Goal: Transaction & Acquisition: Subscribe to service/newsletter

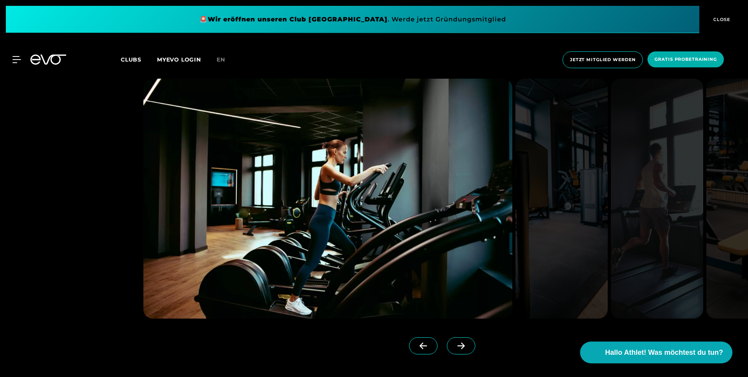
scroll to position [753, 0]
click at [468, 347] on icon at bounding box center [462, 345] width 14 height 7
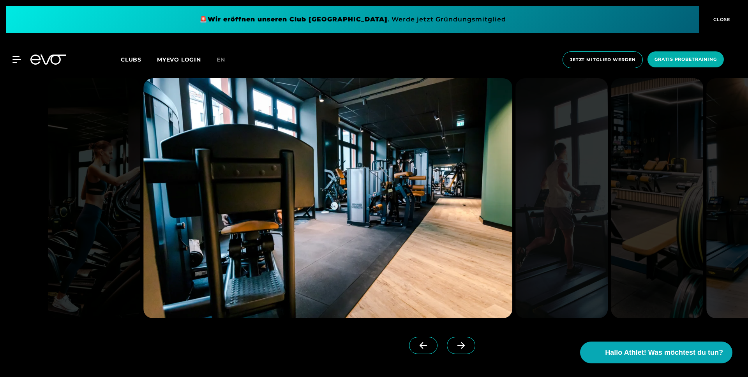
click at [468, 347] on icon at bounding box center [462, 345] width 14 height 7
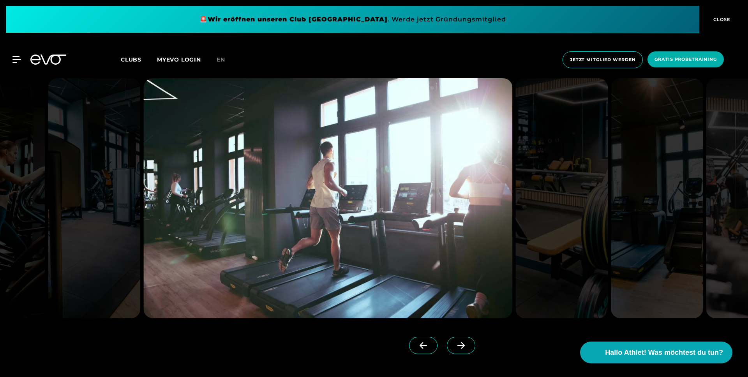
click at [468, 347] on icon at bounding box center [462, 345] width 14 height 7
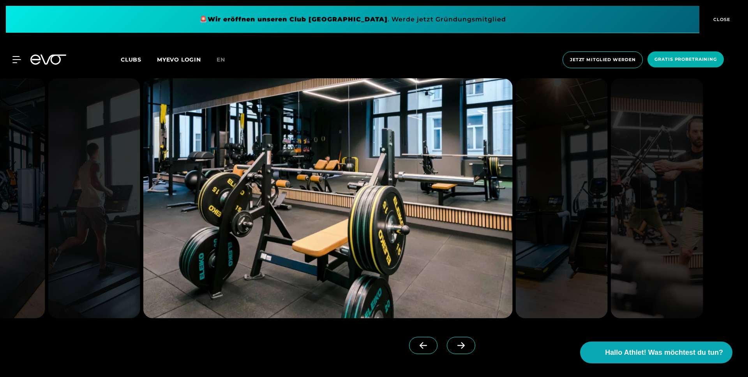
click at [468, 347] on icon at bounding box center [462, 345] width 14 height 7
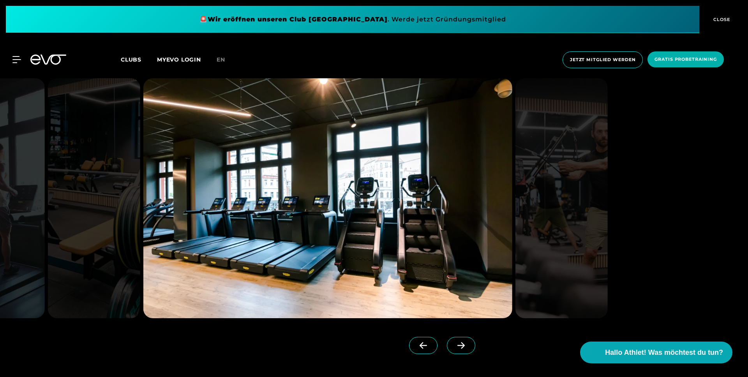
click at [468, 347] on icon at bounding box center [462, 345] width 14 height 7
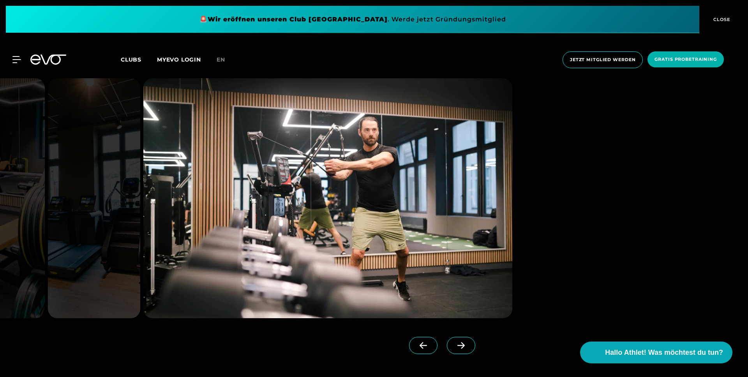
click at [468, 347] on icon at bounding box center [462, 345] width 14 height 7
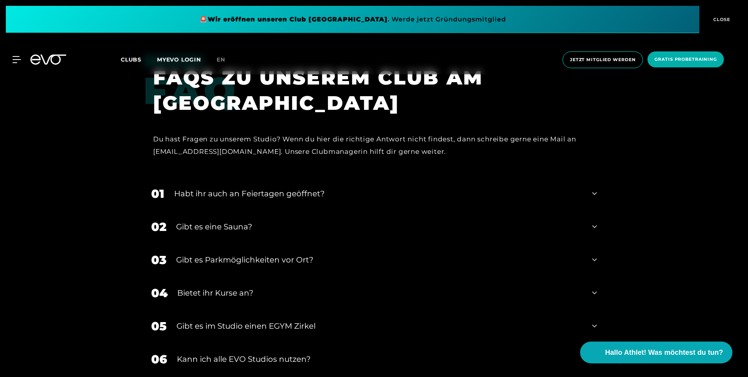
scroll to position [2910, 0]
click at [378, 196] on div "Habt ihr auch an Feiertagen geöffnet?" at bounding box center [378, 194] width 409 height 12
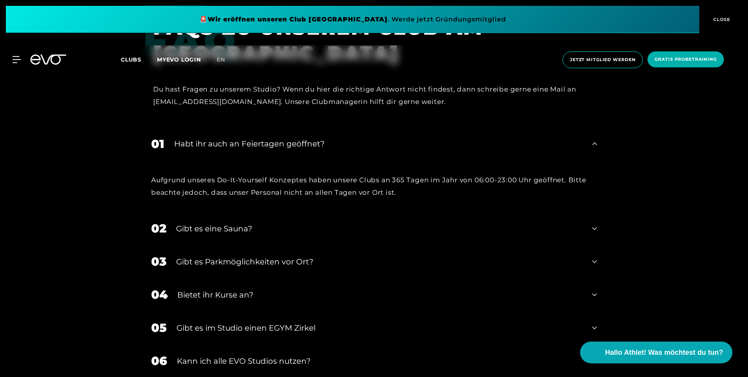
scroll to position [2964, 0]
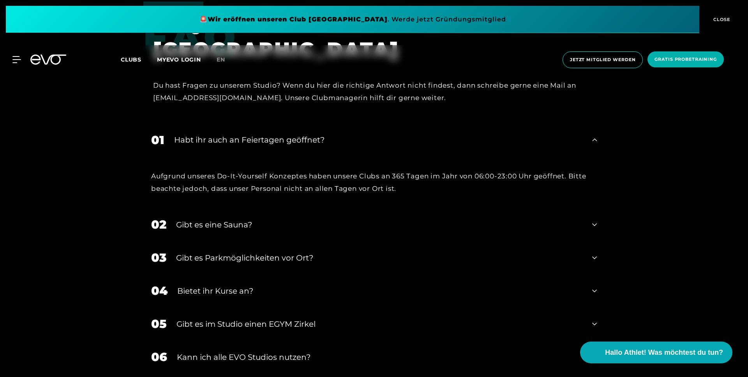
click at [354, 220] on div "Gibt es eine Sauna?" at bounding box center [379, 225] width 407 height 12
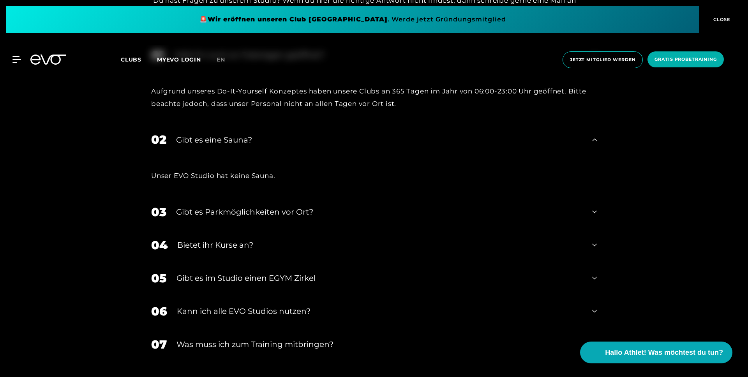
scroll to position [3052, 0]
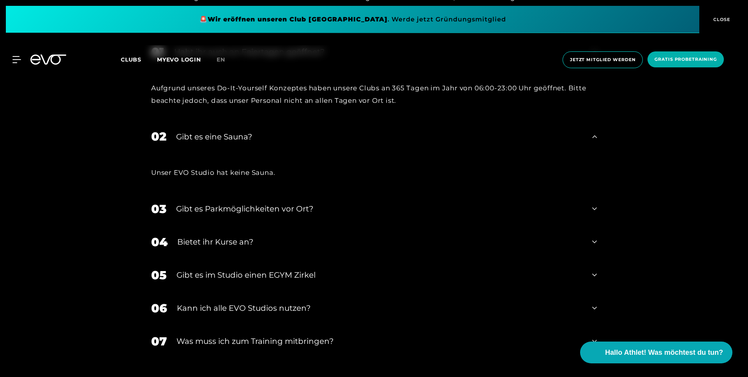
click at [352, 209] on div "Gibt es Parkmöglichkeiten vor Ort?" at bounding box center [379, 209] width 407 height 12
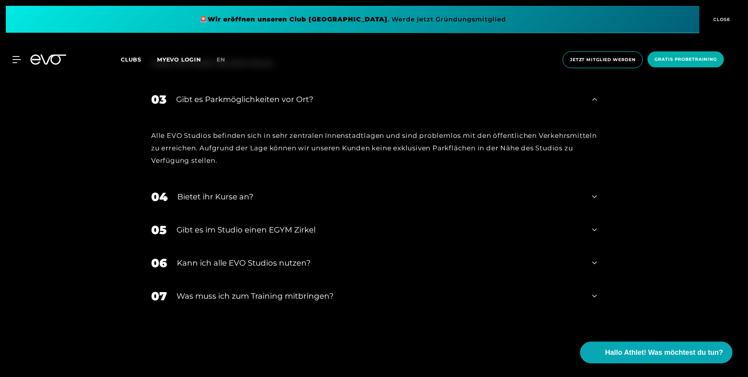
scroll to position [3162, 0]
click at [411, 301] on div "Was muss ich zum Training mitbringen?" at bounding box center [380, 296] width 406 height 12
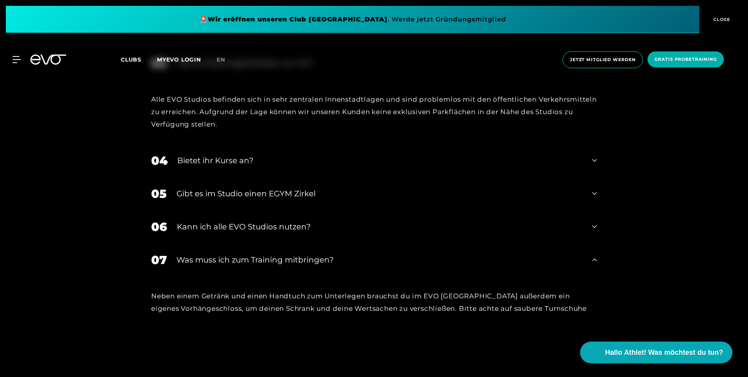
scroll to position [3197, 0]
click at [338, 231] on div "Kann ich alle EVO Studios nutzen?" at bounding box center [380, 227] width 406 height 12
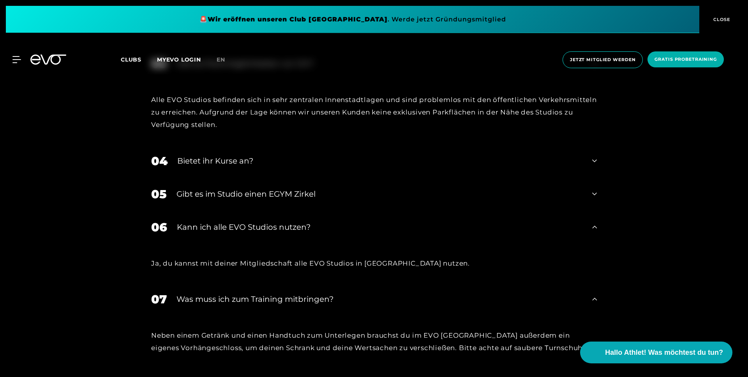
click at [341, 230] on div "Kann ich alle EVO Studios nutzen?" at bounding box center [380, 227] width 406 height 12
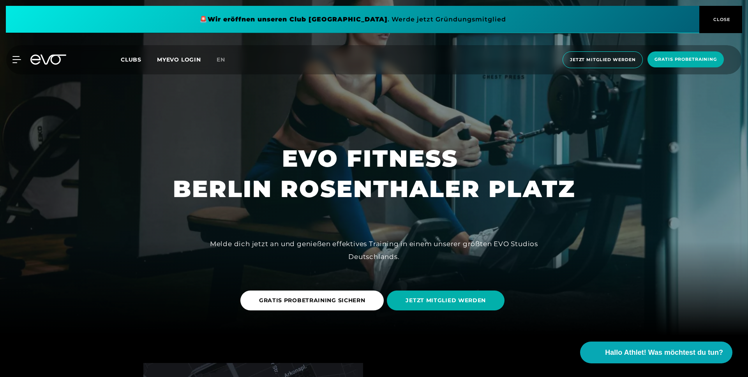
scroll to position [0, 0]
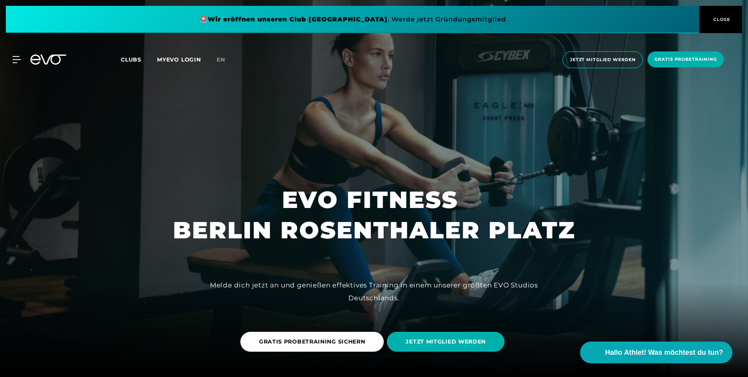
click at [593, 69] on div "MyEVO Login Über EVO Mitgliedschaften Probetraining TAGESPASS EVO Studios [GEOG…" at bounding box center [374, 59] width 745 height 29
click at [594, 63] on span "Jetzt Mitglied werden" at bounding box center [603, 59] width 80 height 17
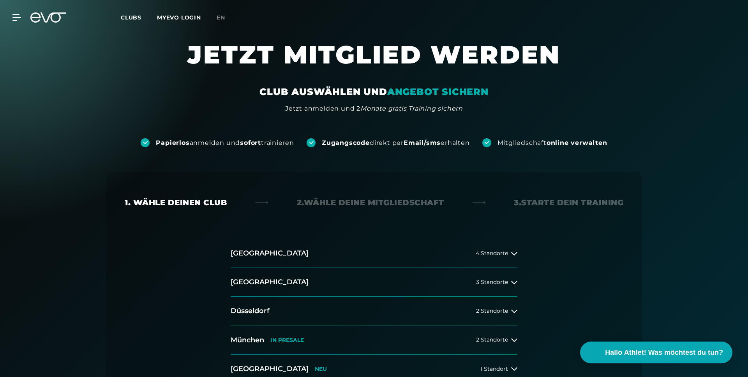
scroll to position [67, 0]
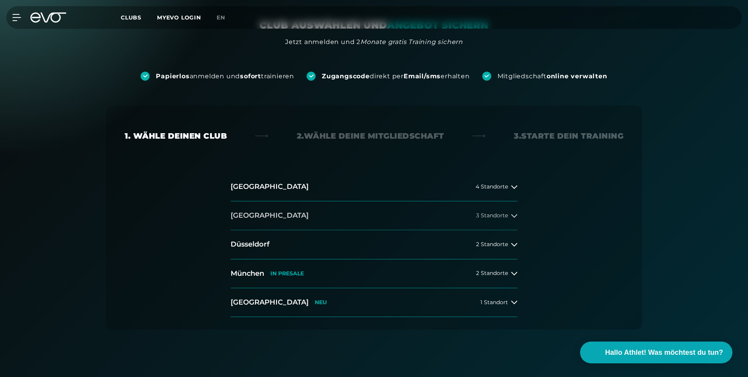
click at [479, 210] on button "[GEOGRAPHIC_DATA] 3 Standorte" at bounding box center [374, 216] width 287 height 29
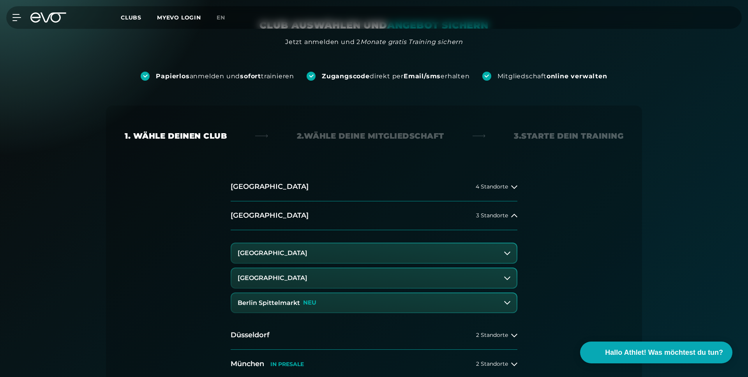
click at [368, 280] on button "[GEOGRAPHIC_DATA]" at bounding box center [374, 278] width 285 height 19
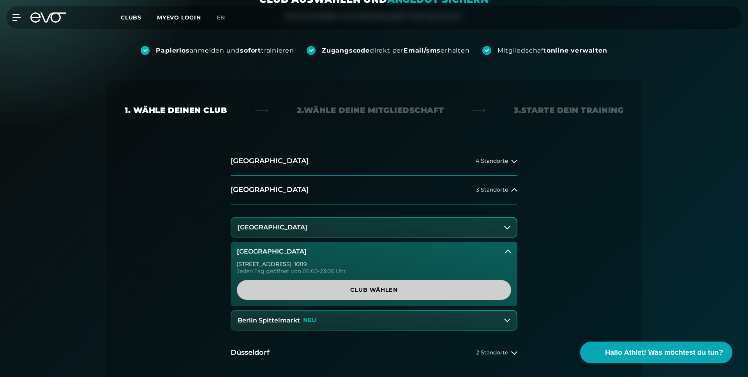
click at [375, 286] on link "Club wählen" at bounding box center [374, 290] width 274 height 20
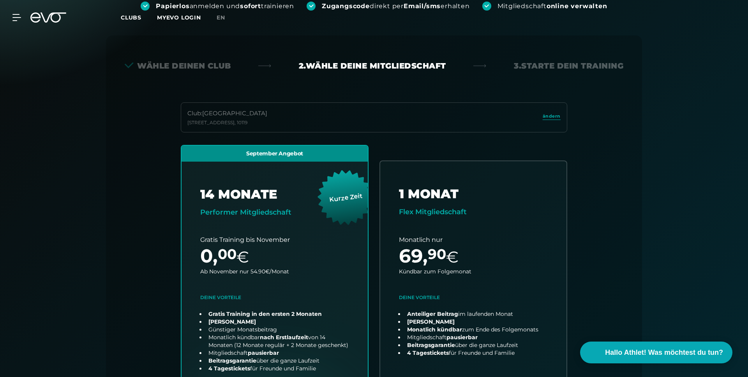
scroll to position [0, 0]
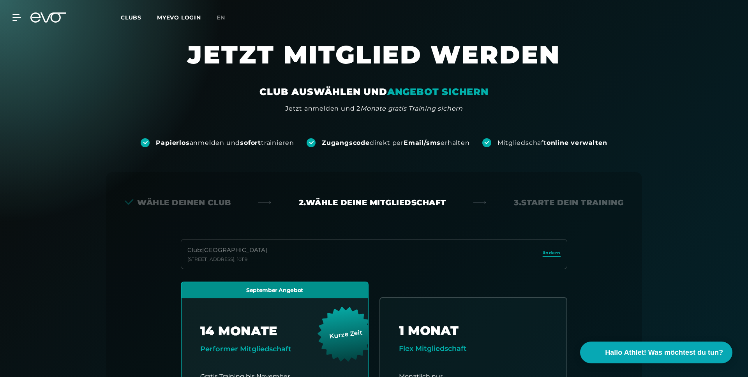
click at [55, 17] on icon at bounding box center [48, 17] width 36 height 10
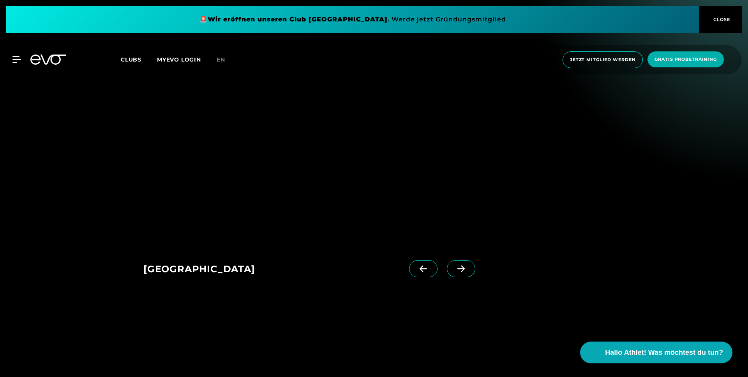
scroll to position [1234, 0]
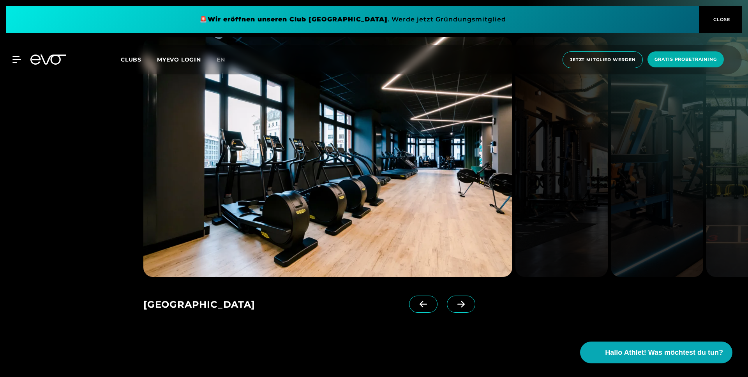
click at [462, 301] on icon at bounding box center [462, 304] width 14 height 7
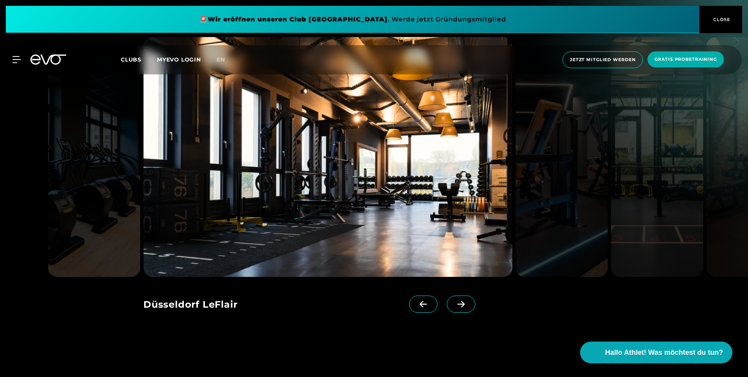
click at [462, 301] on icon at bounding box center [462, 304] width 14 height 7
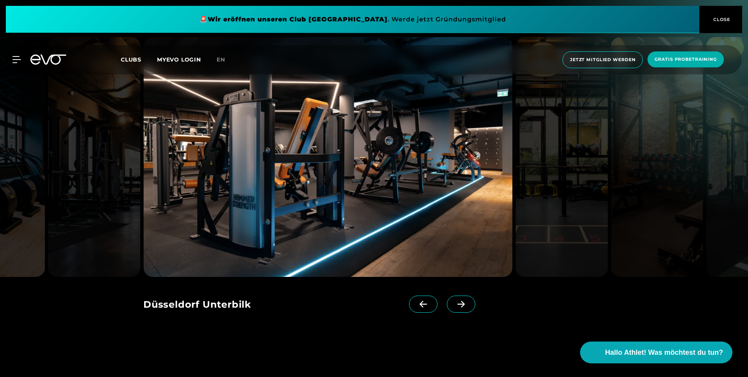
click at [462, 301] on icon at bounding box center [462, 304] width 14 height 7
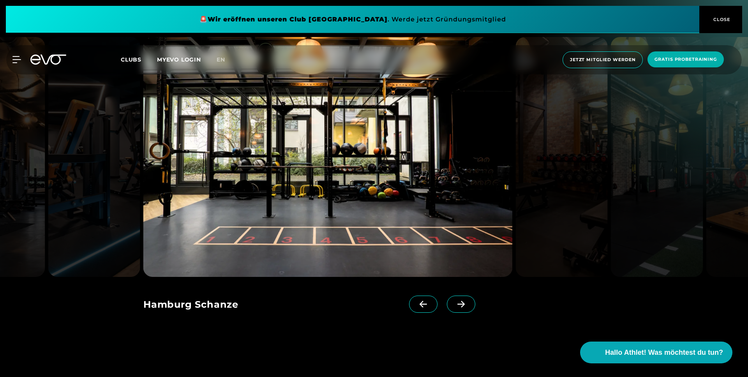
click at [462, 301] on icon at bounding box center [462, 304] width 14 height 7
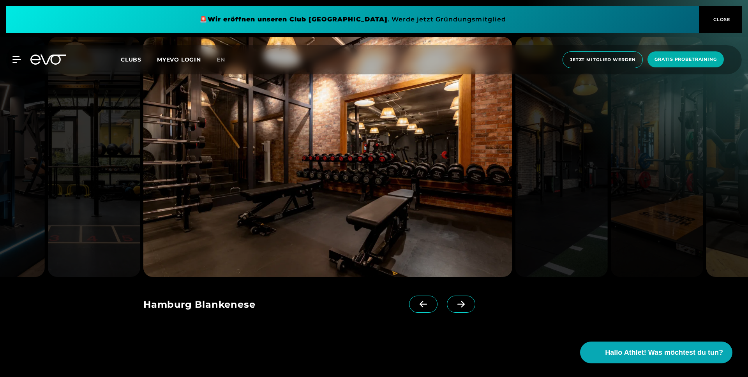
click at [462, 301] on icon at bounding box center [462, 304] width 14 height 7
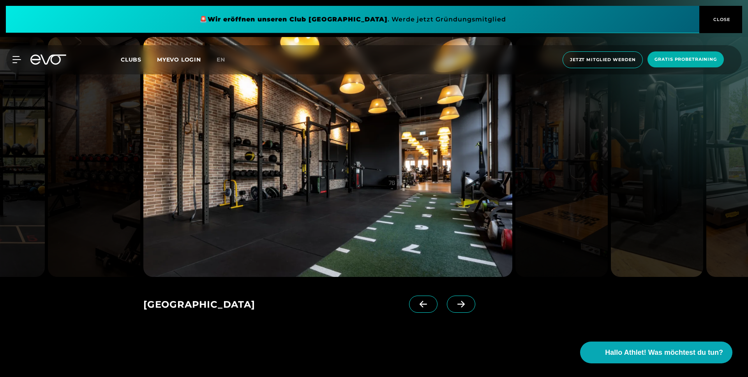
click at [462, 301] on icon at bounding box center [462, 304] width 14 height 7
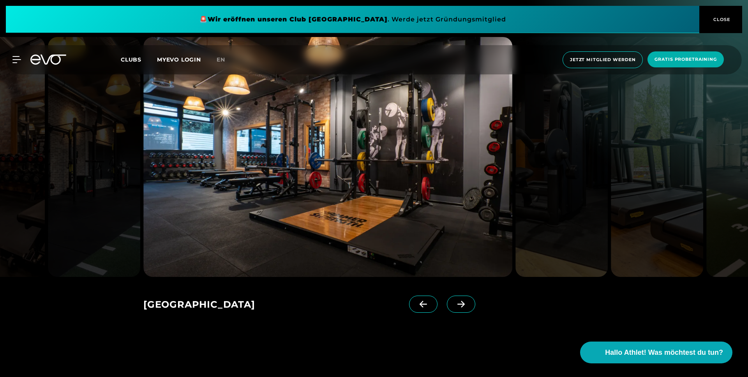
click at [462, 301] on icon at bounding box center [462, 304] width 14 height 7
